Goal: Find specific page/section: Find specific page/section

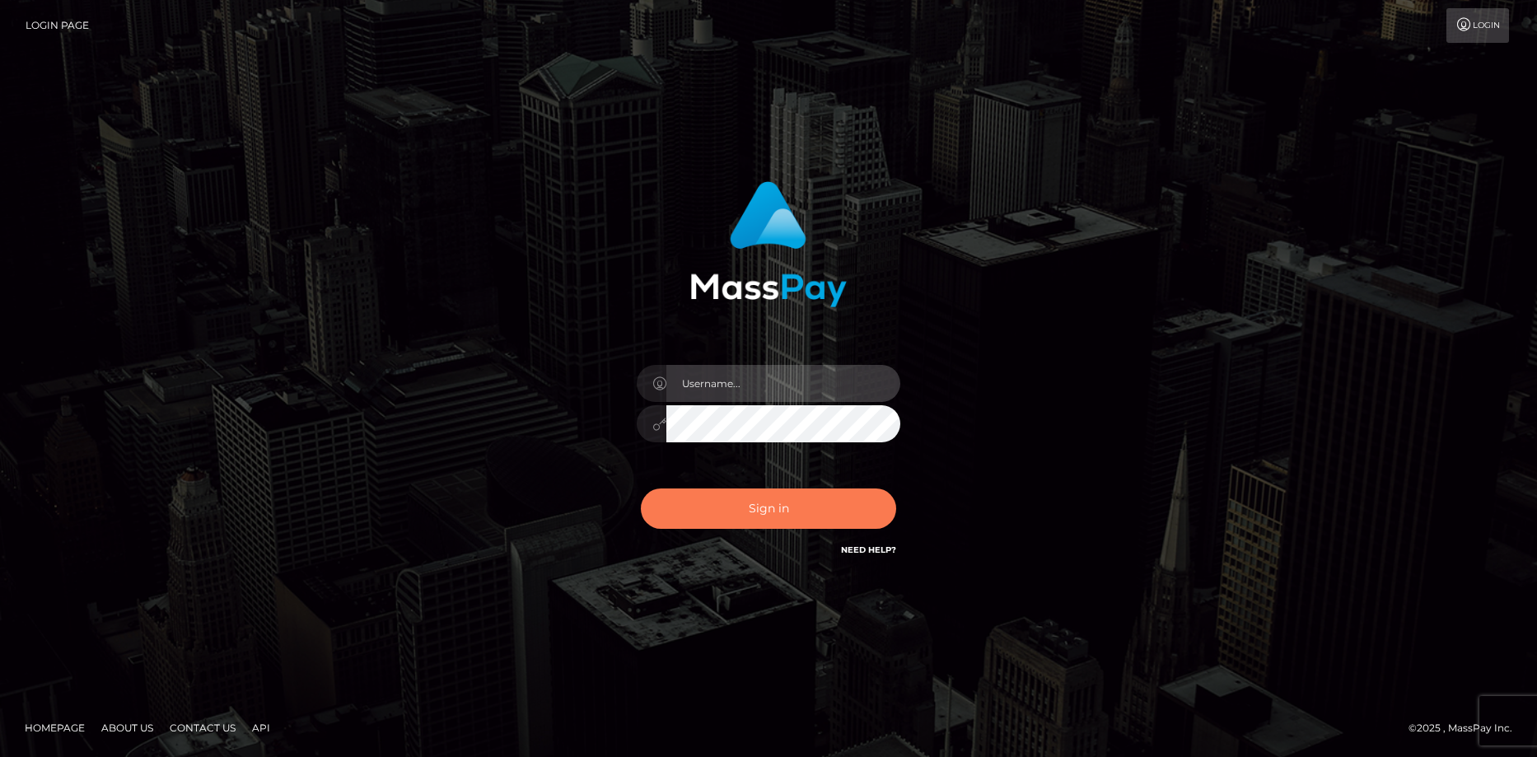
type input "Eduard Gavrilescu"
click at [754, 512] on button "Sign in" at bounding box center [768, 508] width 255 height 40
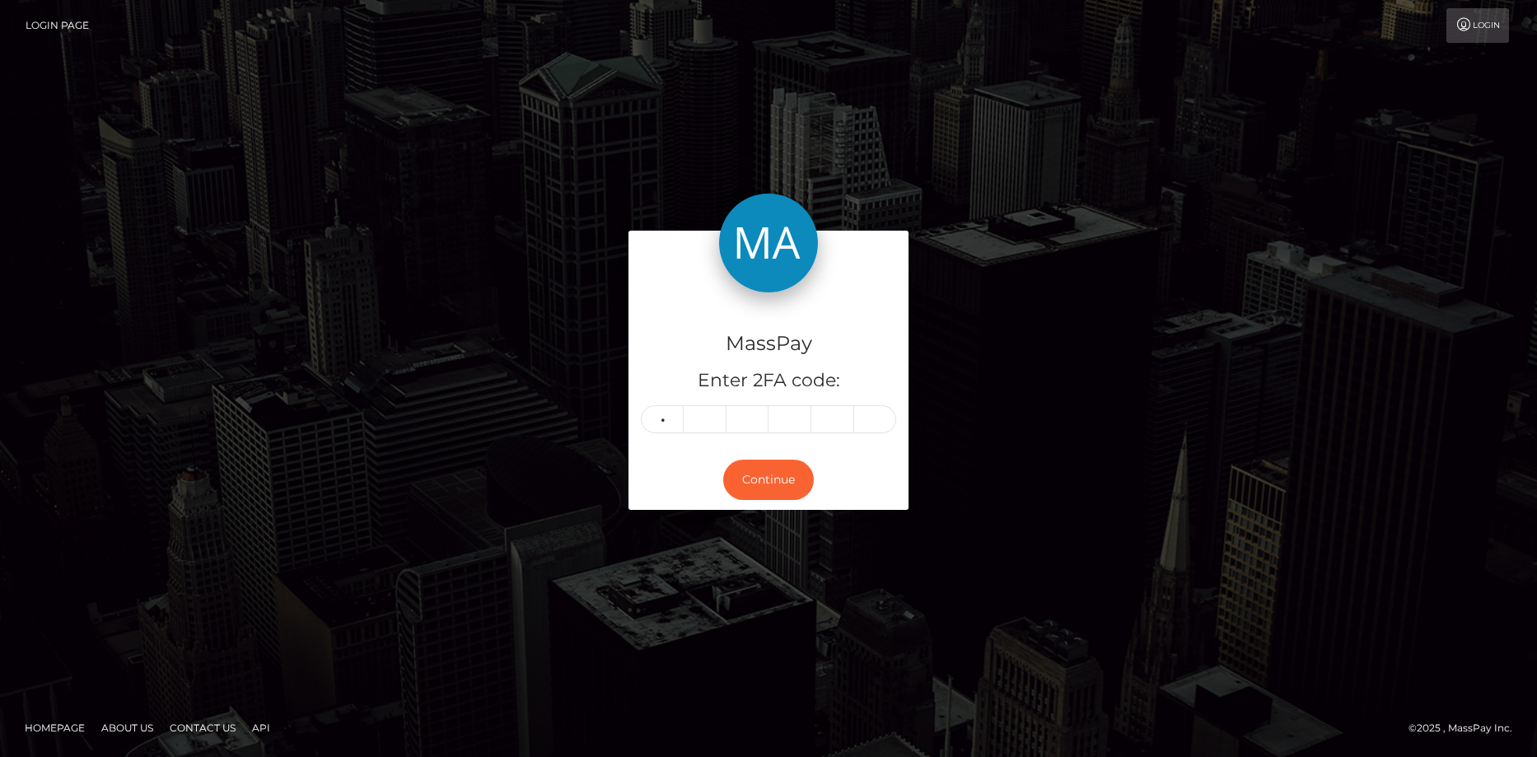
type input "9"
type input "8"
type input "7"
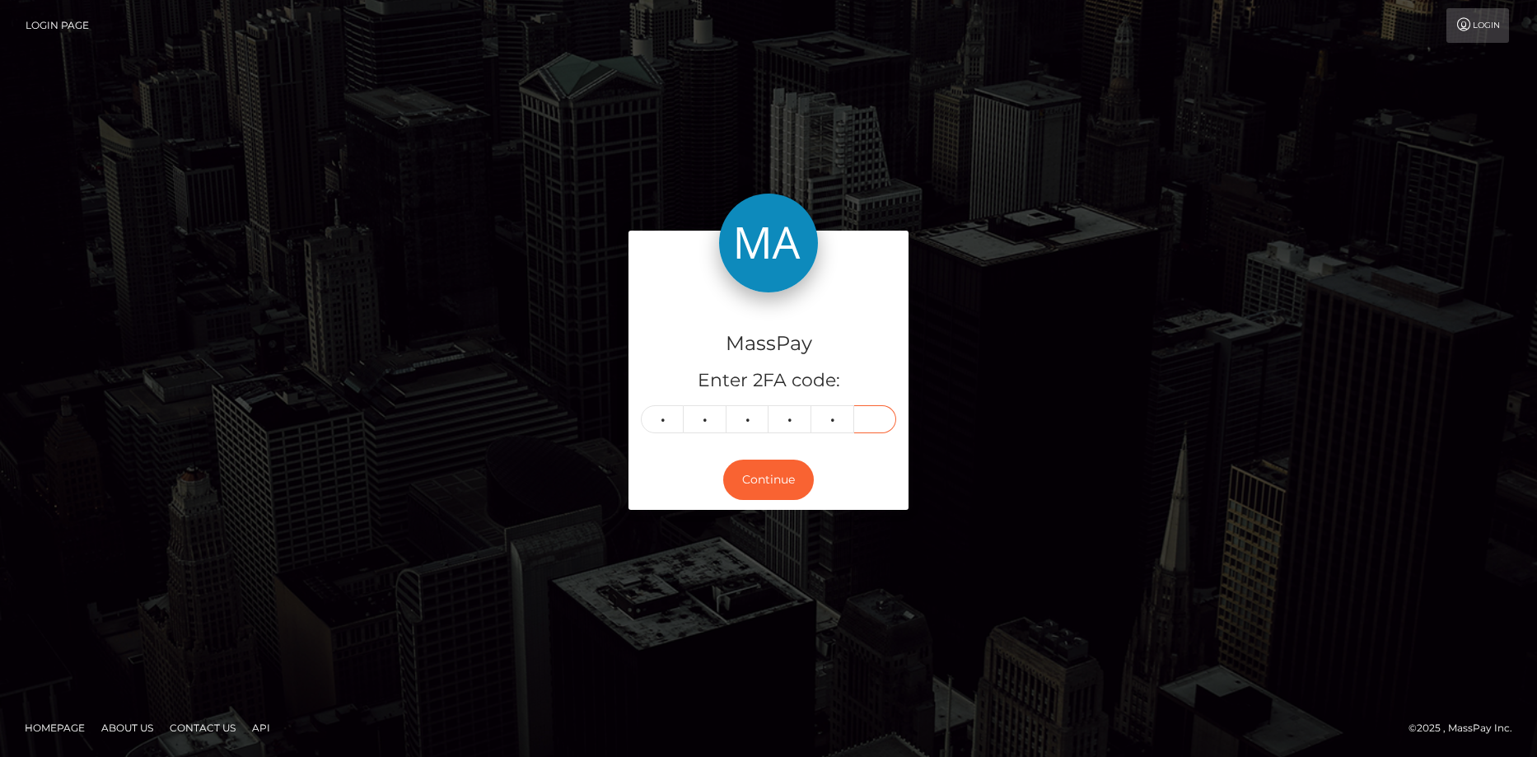
type input "6"
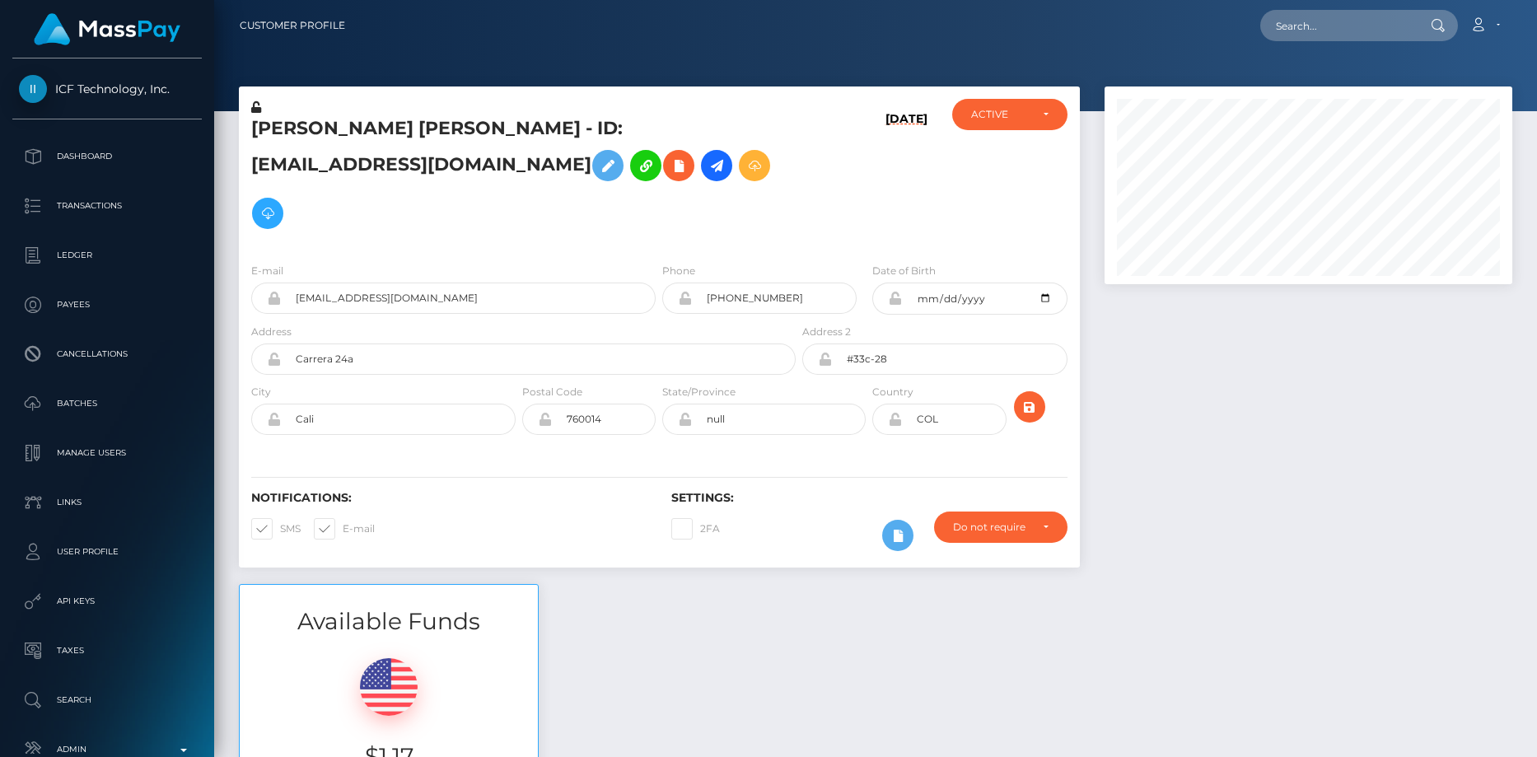
scroll to position [198, 409]
click at [1335, 13] on input "text" at bounding box center [1337, 25] width 155 height 31
paste input "FRULGcAFGRHHc"
paste input "user_"
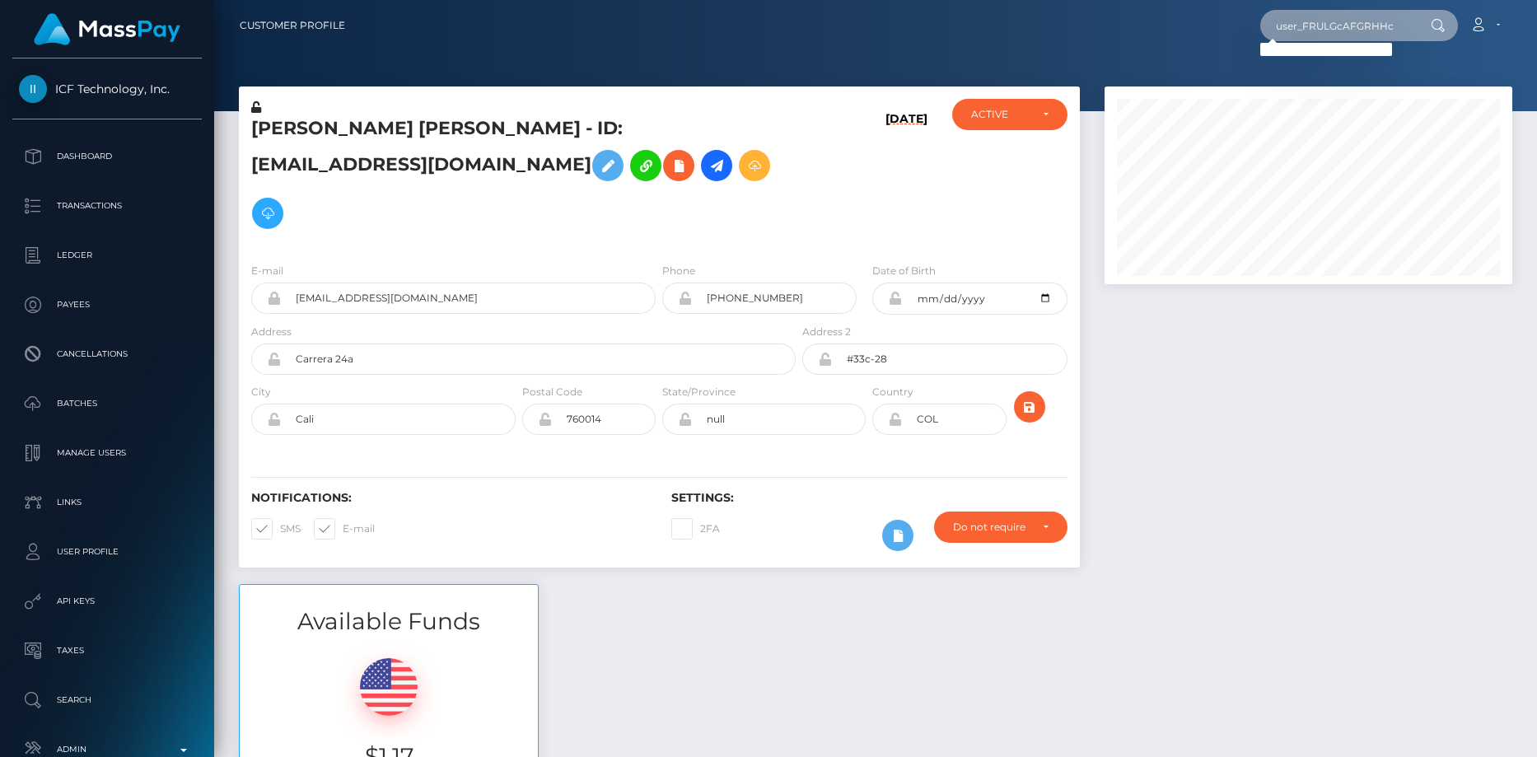
paste input "pout_chPWRENxTH0g8"
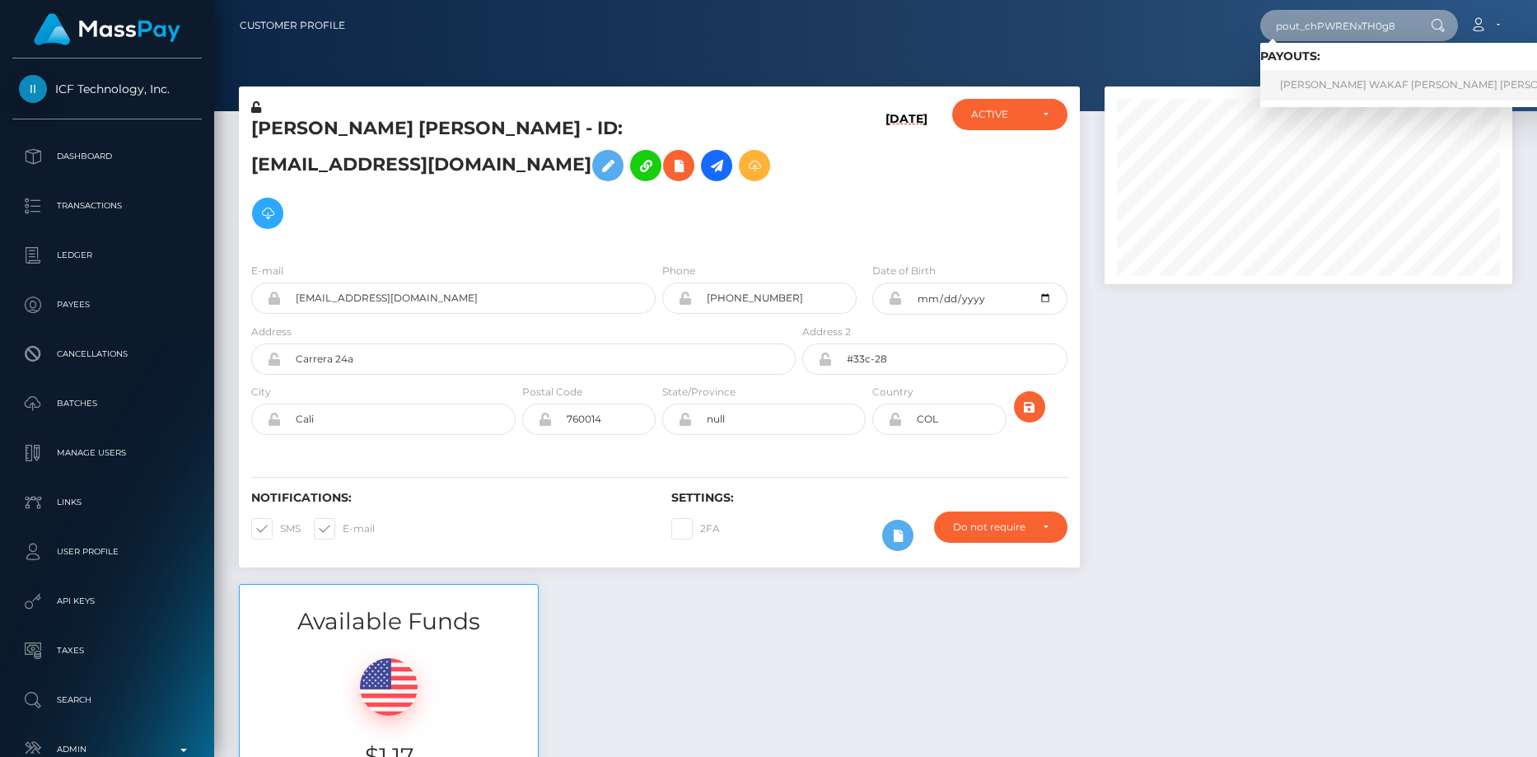
type input "pout_chPWRENxTH0g8"
click at [1320, 91] on link "MOMIN WAKAF SHAHNI ABRAR AHAMAD (Whop Inc - )" at bounding box center [1466, 85] width 413 height 30
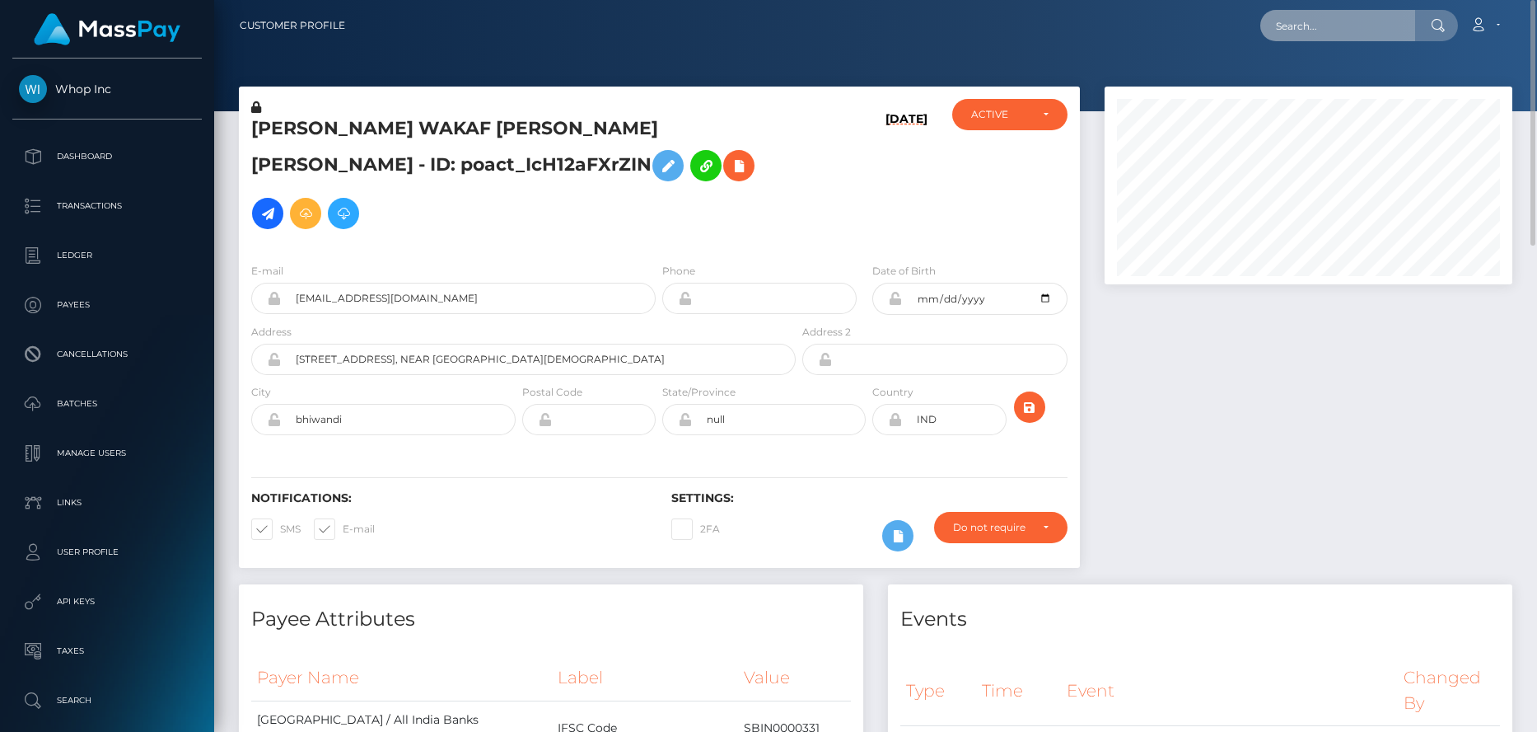
click at [1381, 27] on input "text" at bounding box center [1337, 25] width 155 height 31
paste input "poact_oBpi1dPSp0HV"
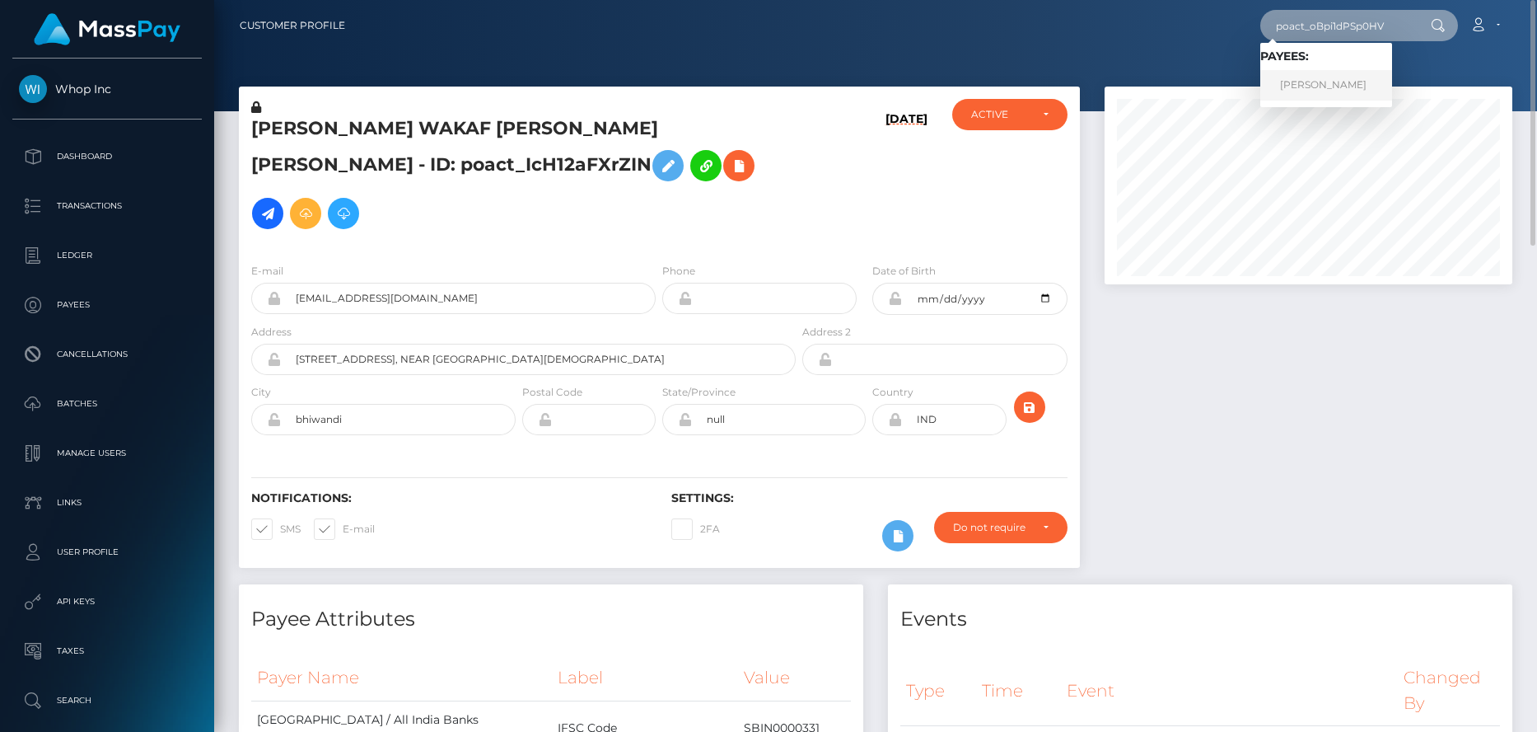
type input "poact_oBpi1dPSp0HV"
click at [1330, 79] on link "Abdul Rehman" at bounding box center [1326, 85] width 132 height 30
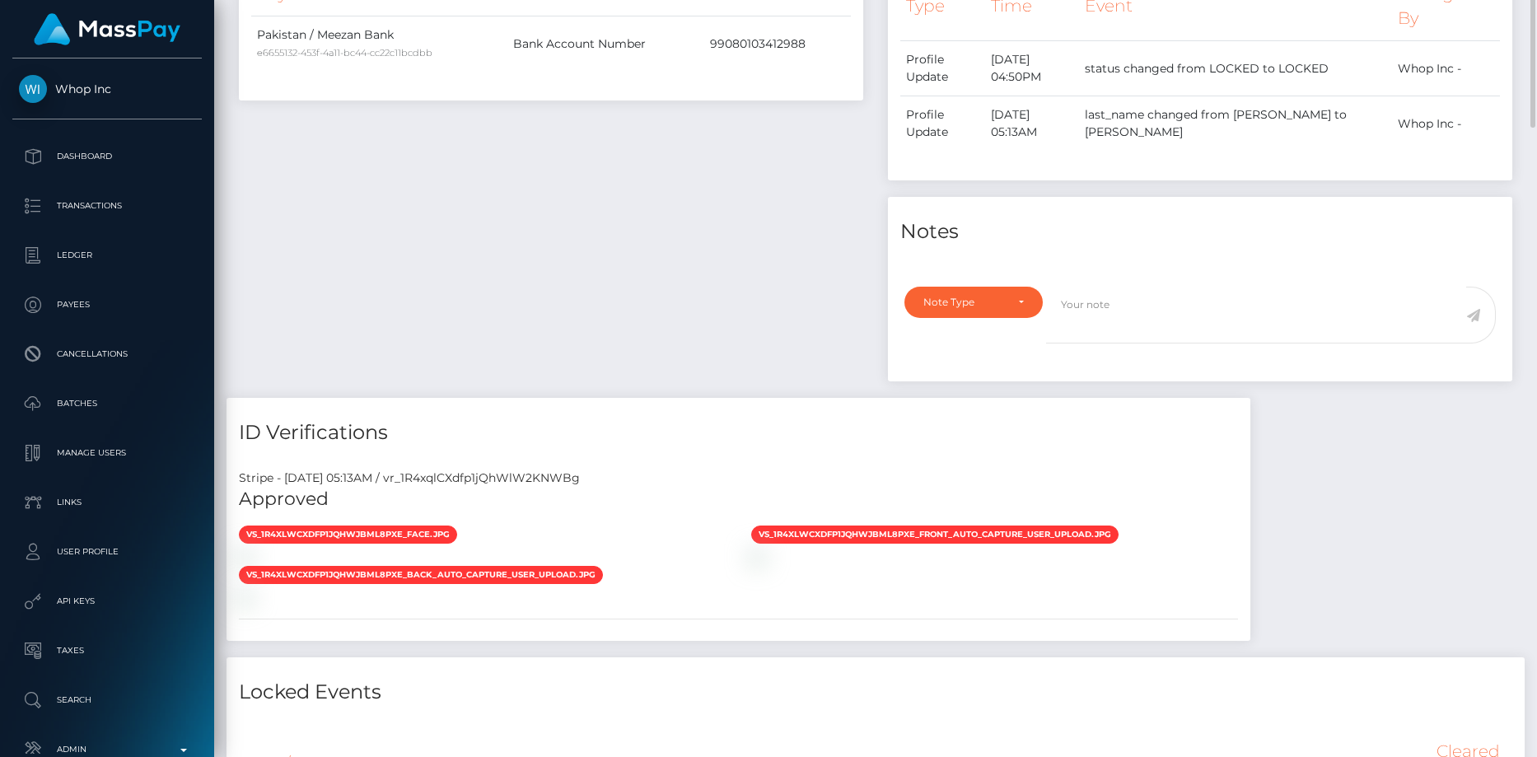
scroll to position [82, 0]
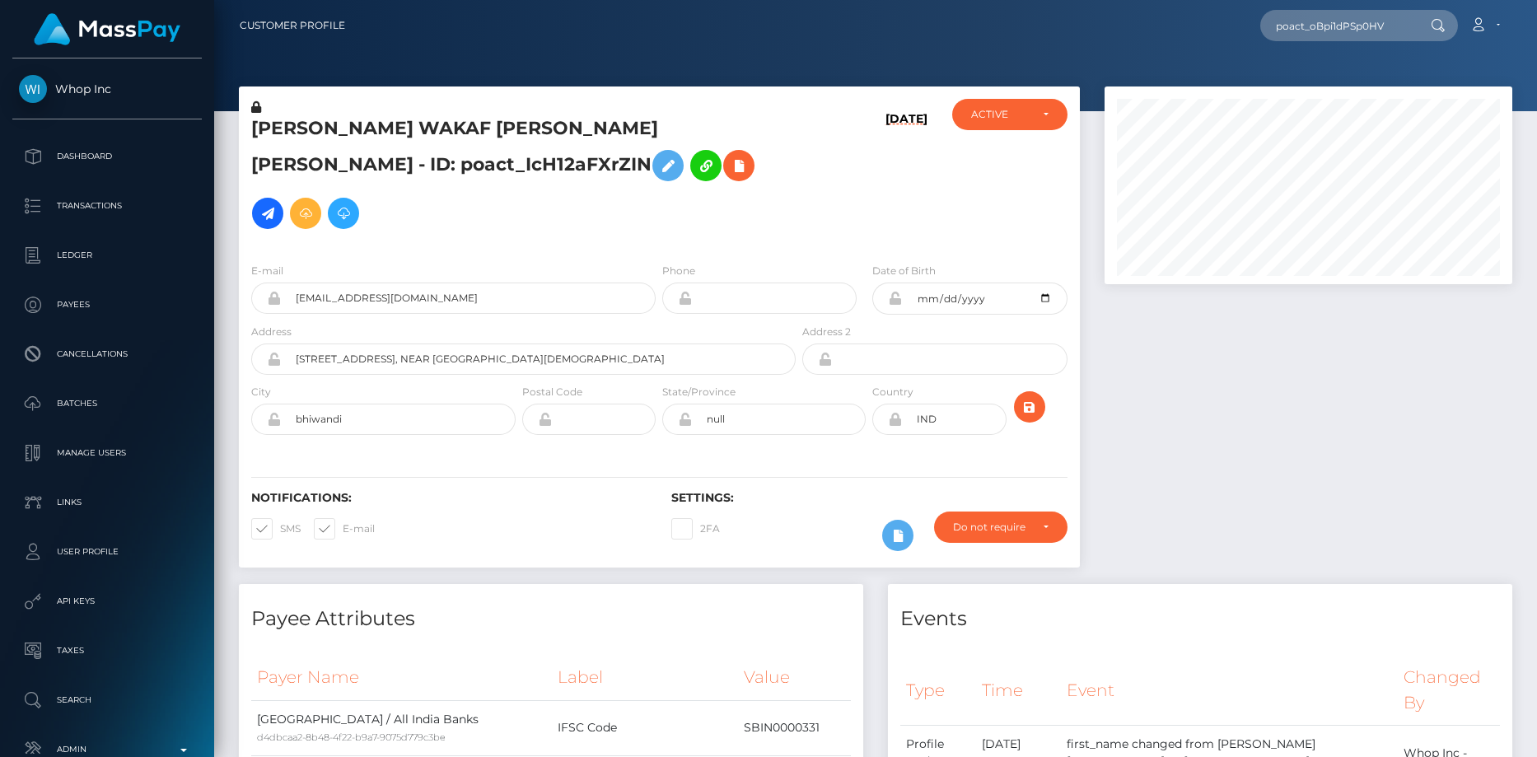
scroll to position [198, 409]
click at [1332, 39] on input "poact_oBpi1dPSp0HV" at bounding box center [1337, 25] width 155 height 31
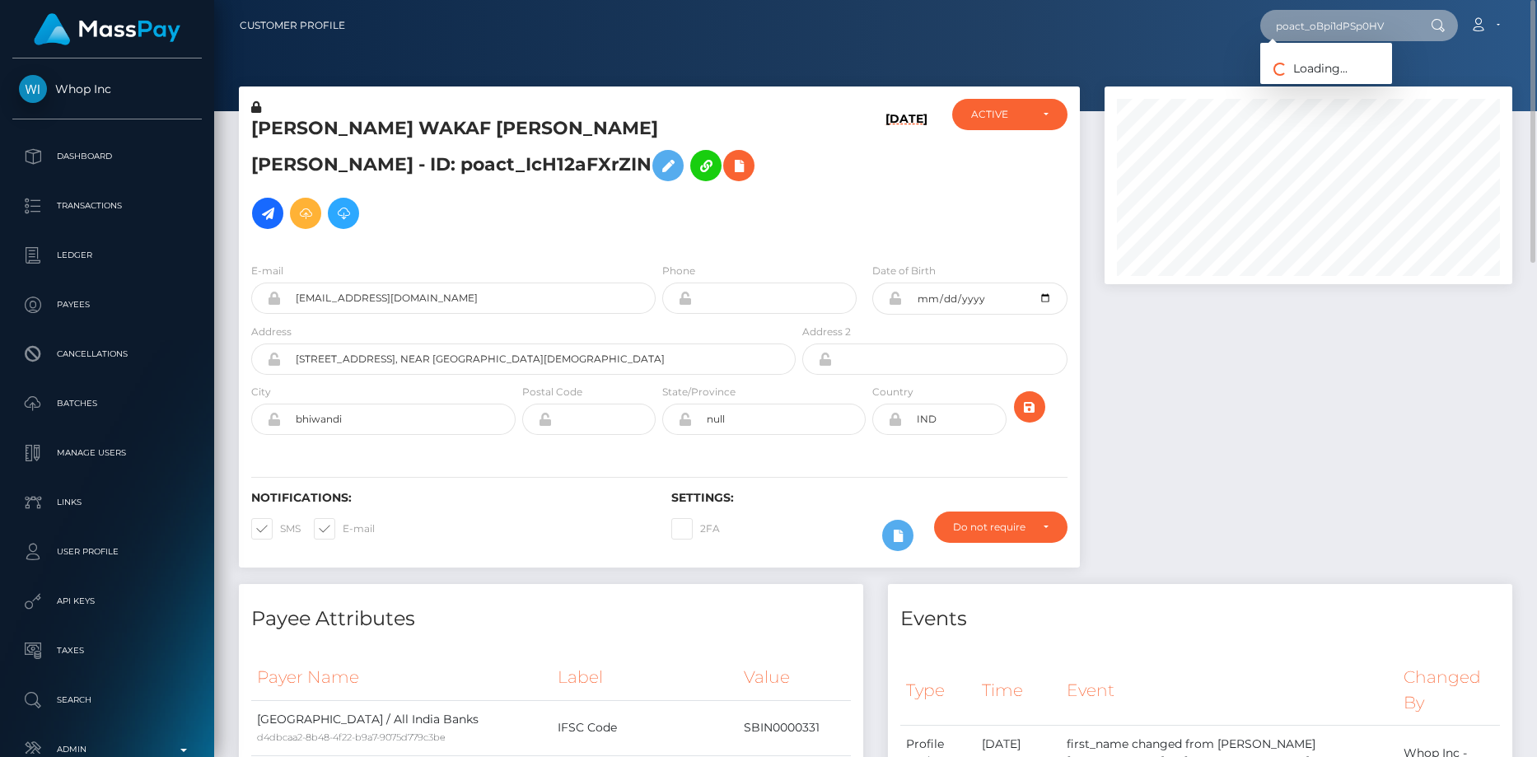
paste input "hellomillions-1143808261"
type input "hellomillions-1143808261"
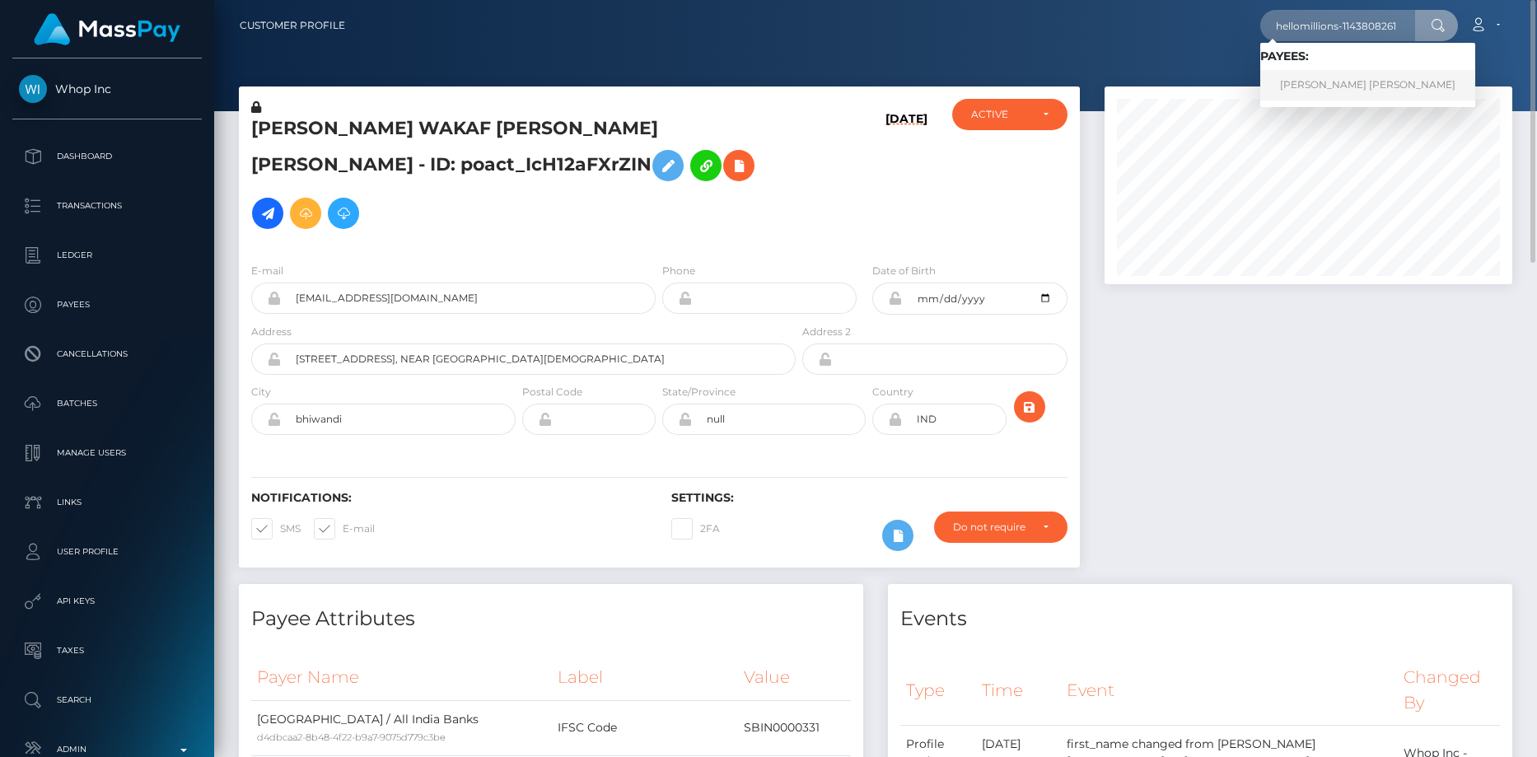
click at [1308, 83] on link "STEPHEN JOHN KIERNAN" at bounding box center [1367, 85] width 215 height 30
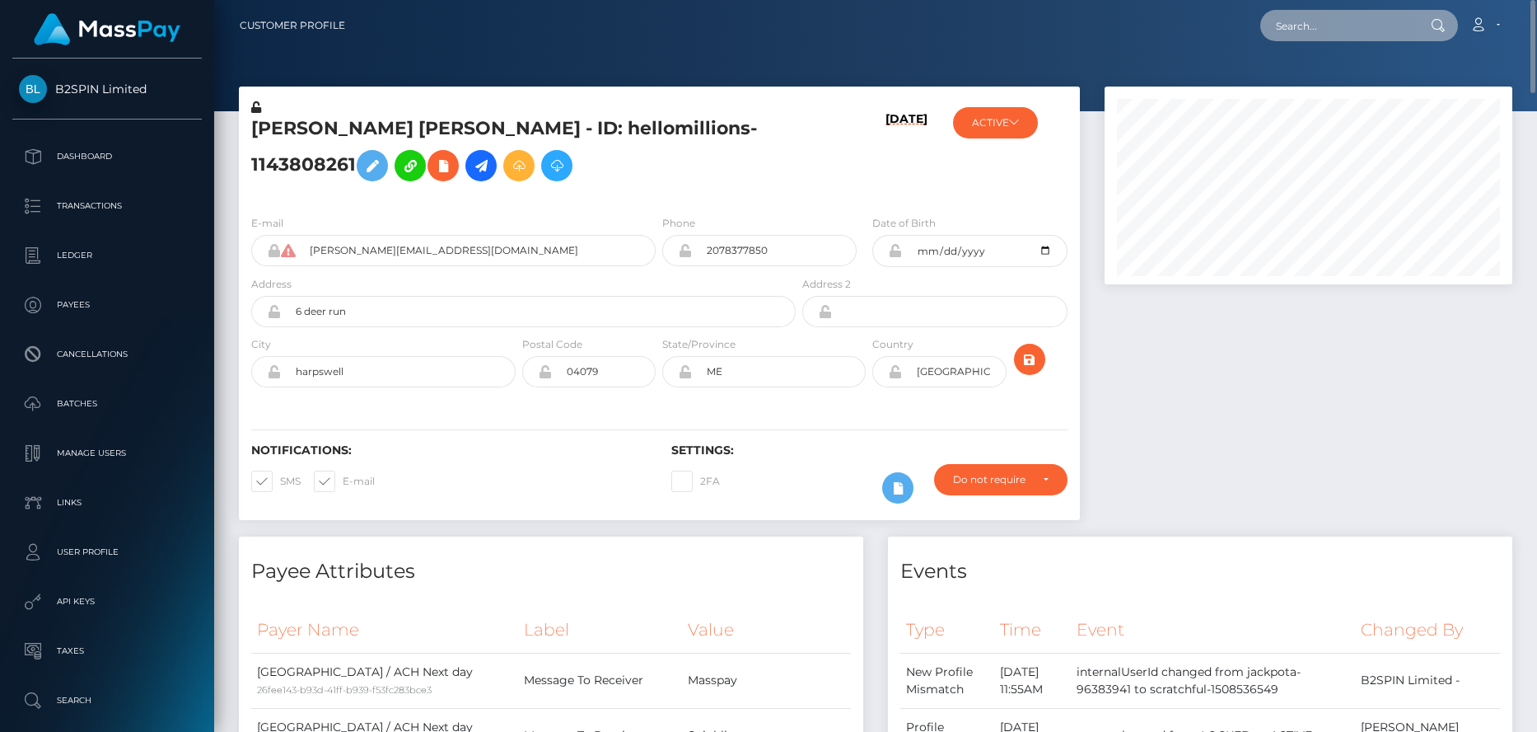
click at [1315, 35] on input "text" at bounding box center [1337, 25] width 155 height 31
paste input "playfame-1756988423"
type input "playfame-1756988423"
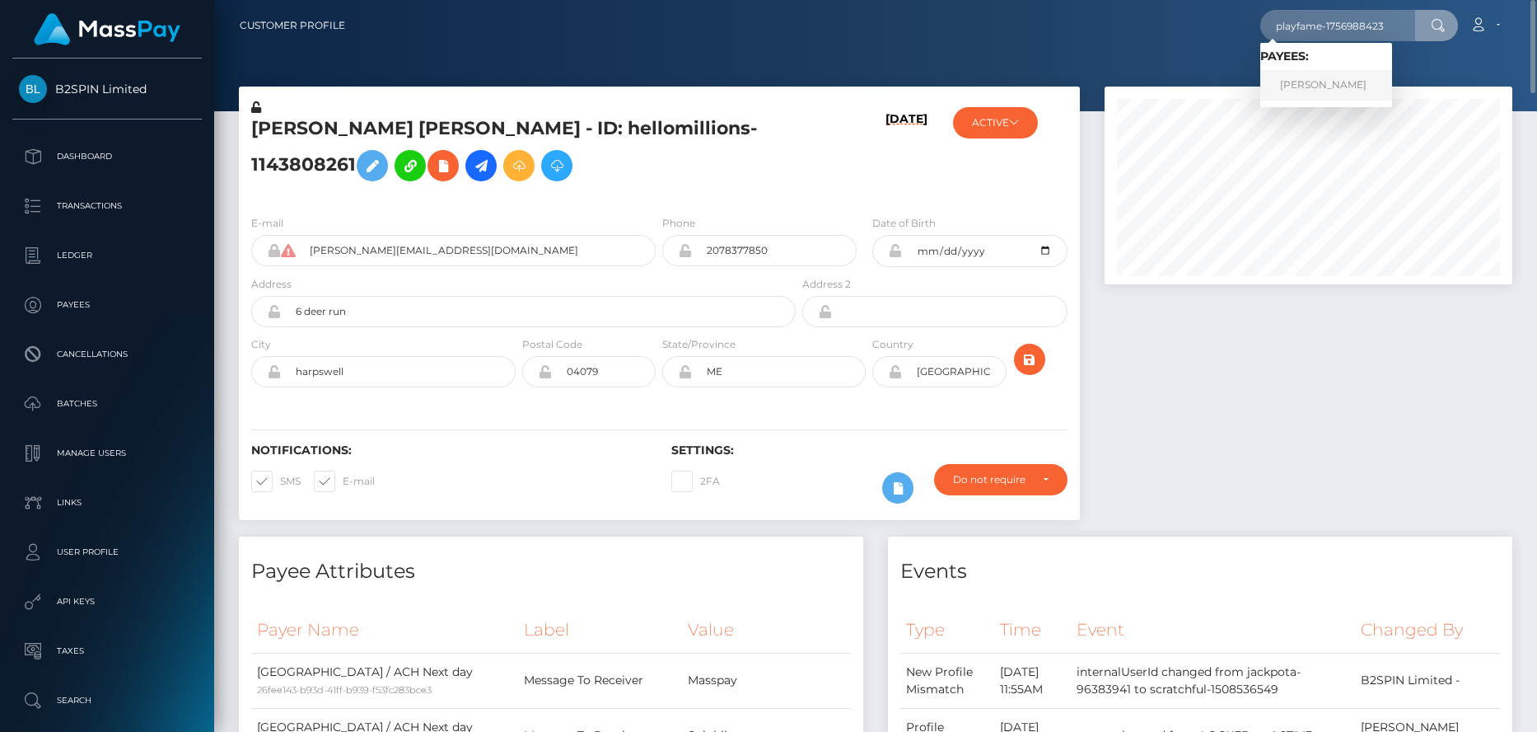
click at [1346, 81] on link "AMANDA YVONNE SANCHEZ" at bounding box center [1326, 85] width 132 height 30
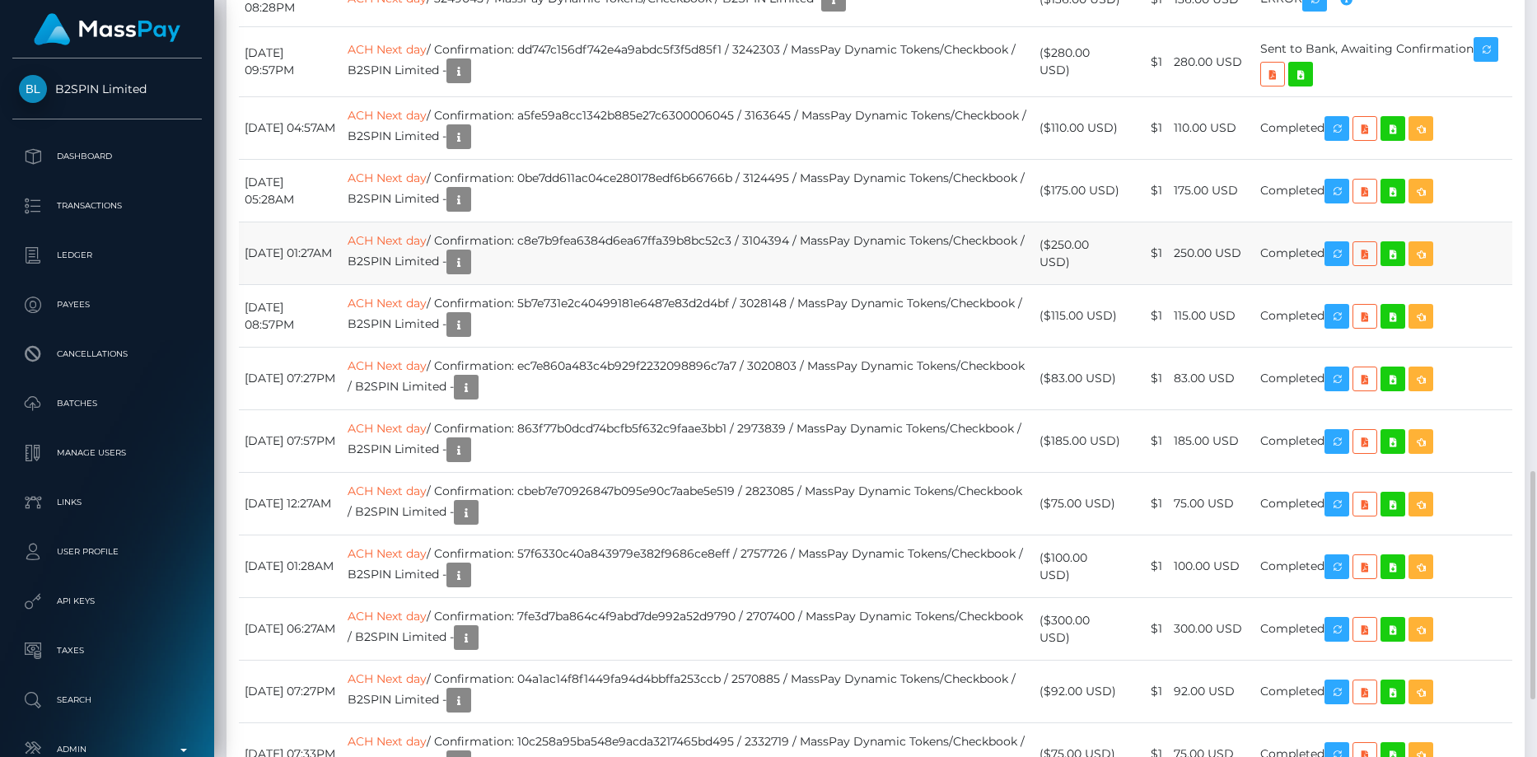
scroll to position [1400, 0]
